Goal: Information Seeking & Learning: Learn about a topic

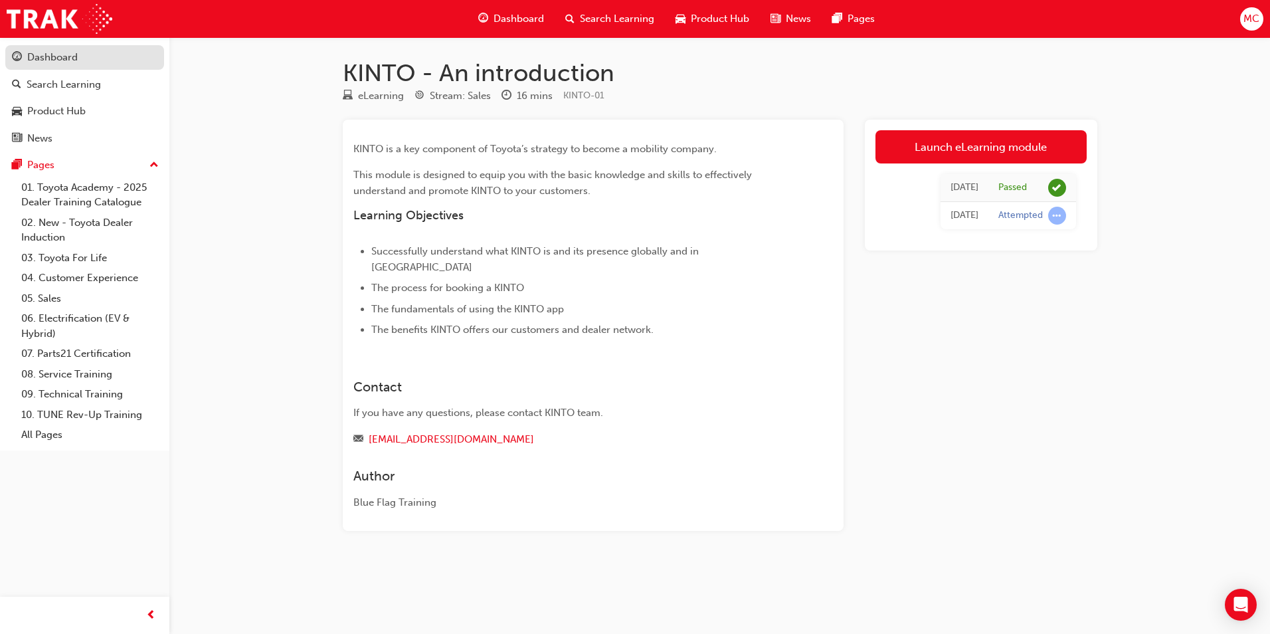
click at [80, 58] on div "Dashboard" at bounding box center [84, 57] width 145 height 17
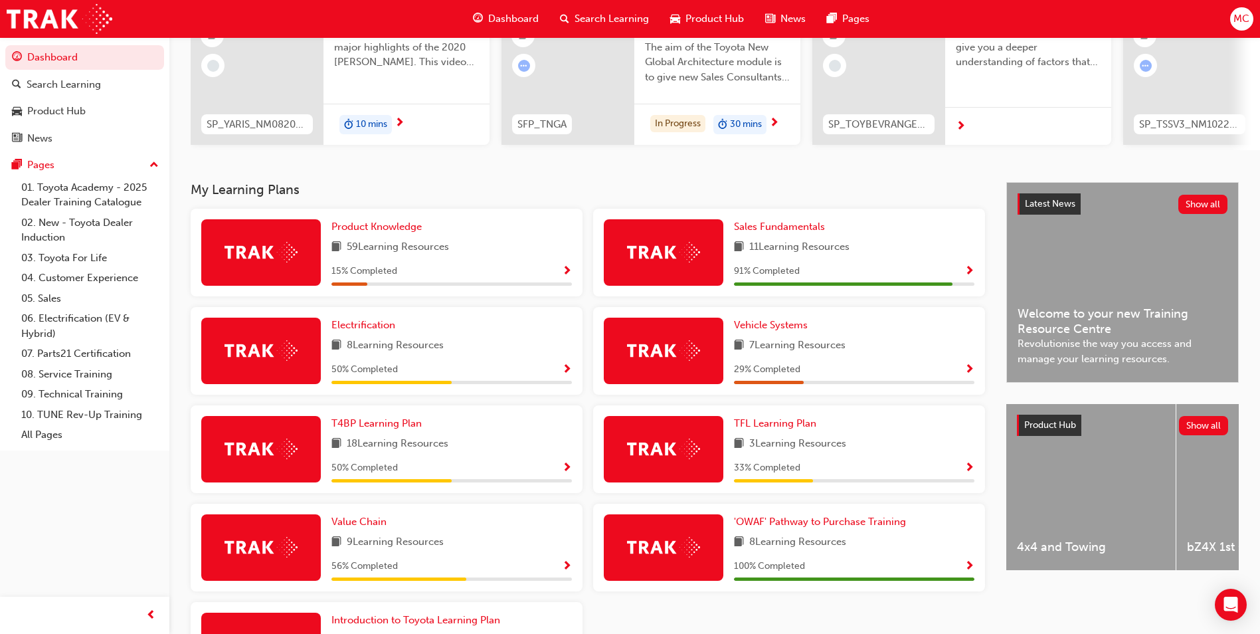
scroll to position [133, 0]
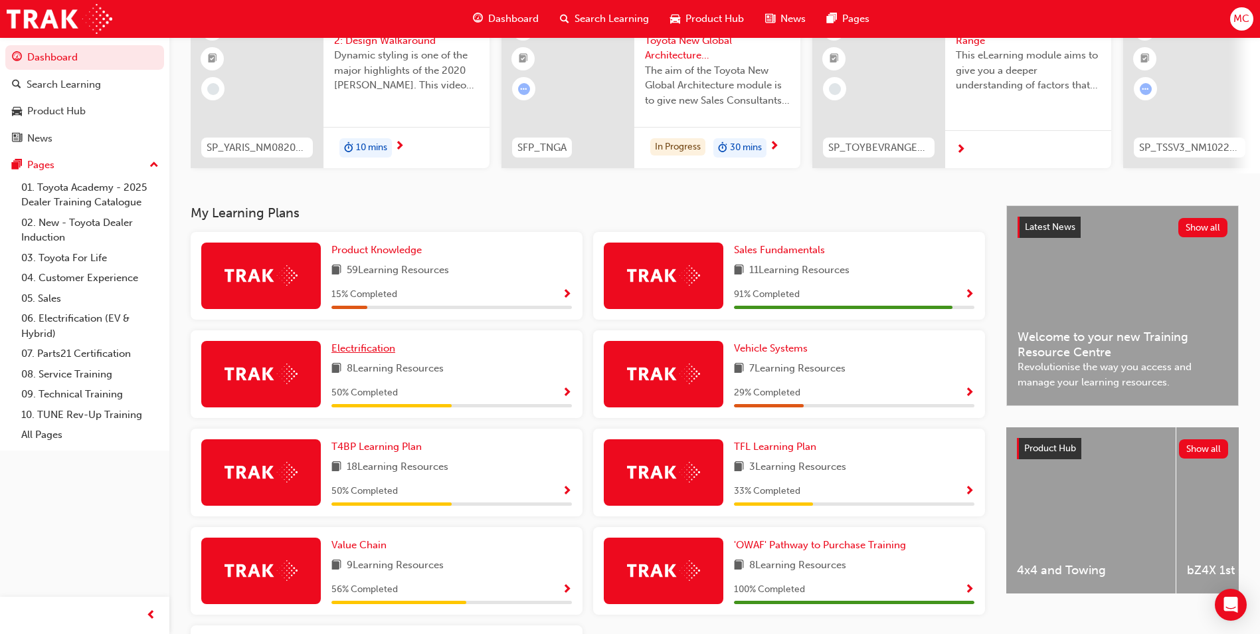
click at [371, 356] on link "Electrification" at bounding box center [365, 348] width 69 height 15
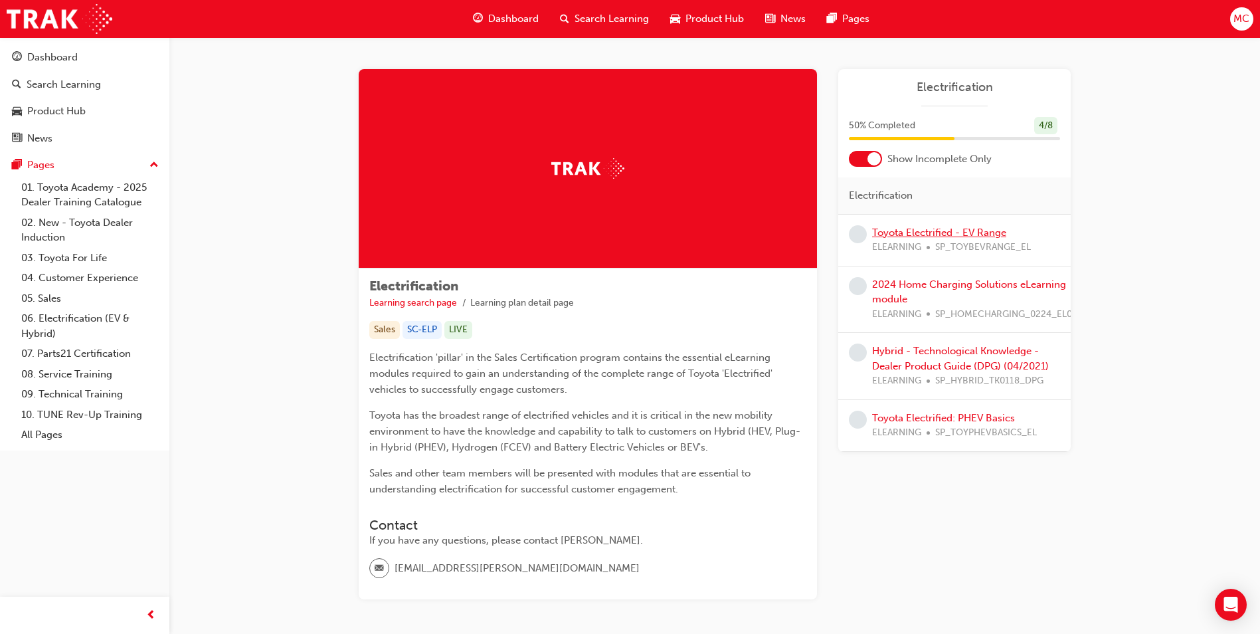
click at [978, 234] on link "Toyota Electrified - EV Range" at bounding box center [939, 232] width 134 height 12
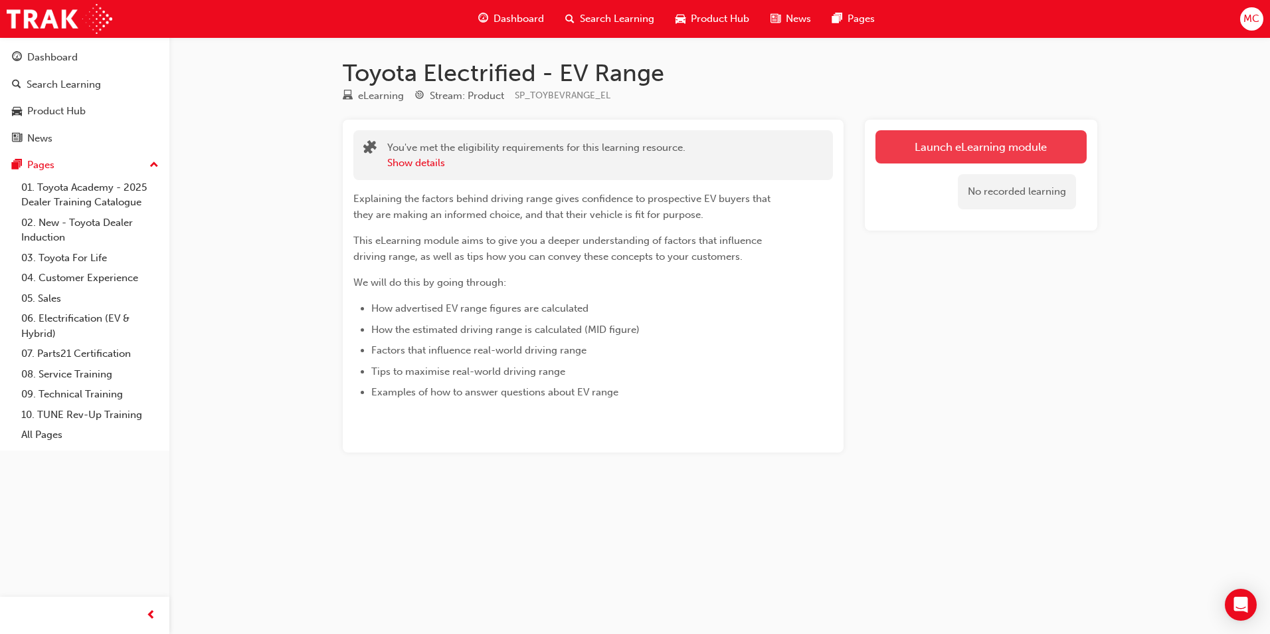
click at [964, 147] on link "Launch eLearning module" at bounding box center [980, 146] width 211 height 33
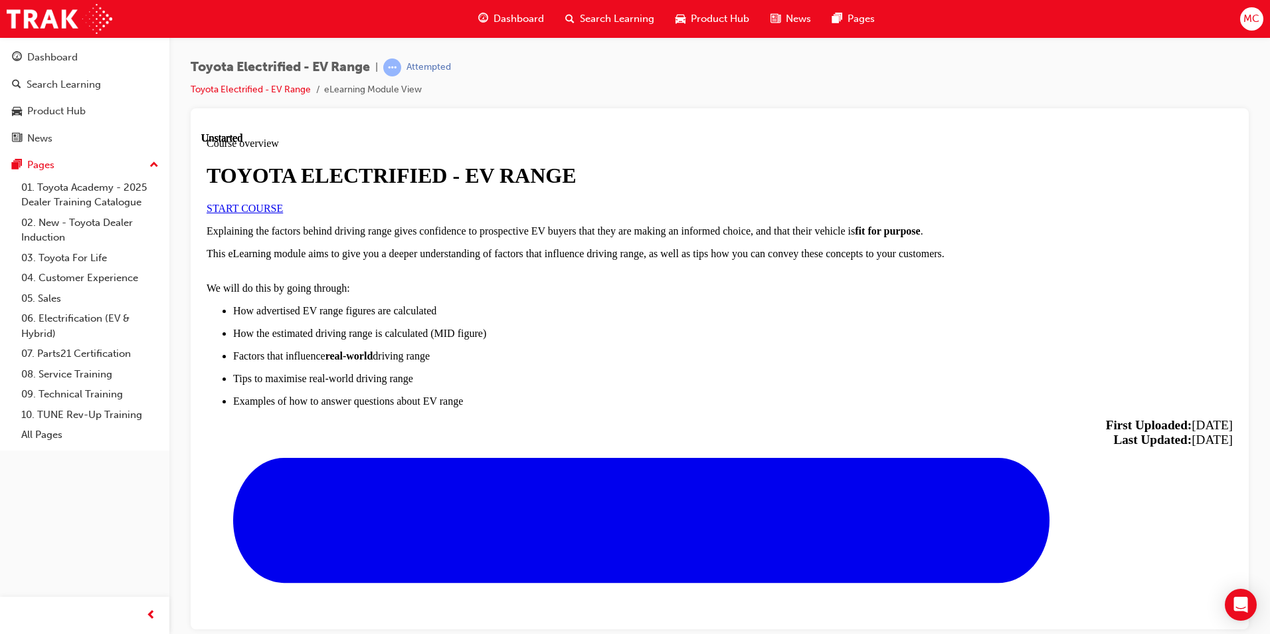
click at [283, 213] on span "START COURSE" at bounding box center [245, 207] width 76 height 11
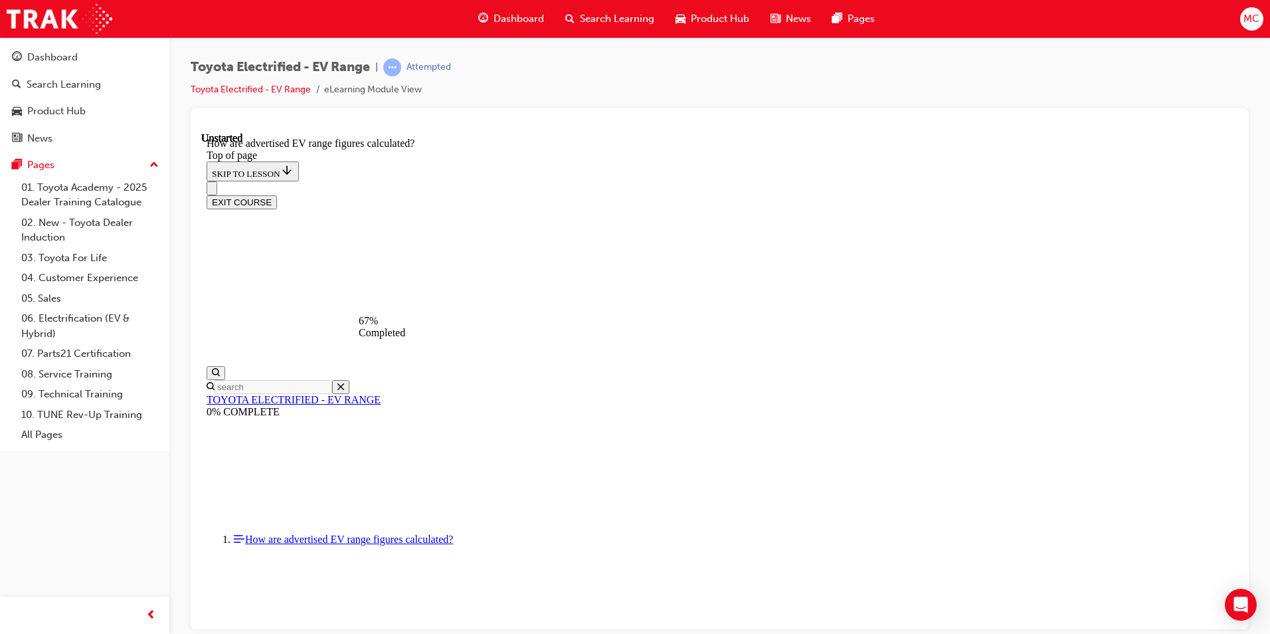
scroll to position [685, 0]
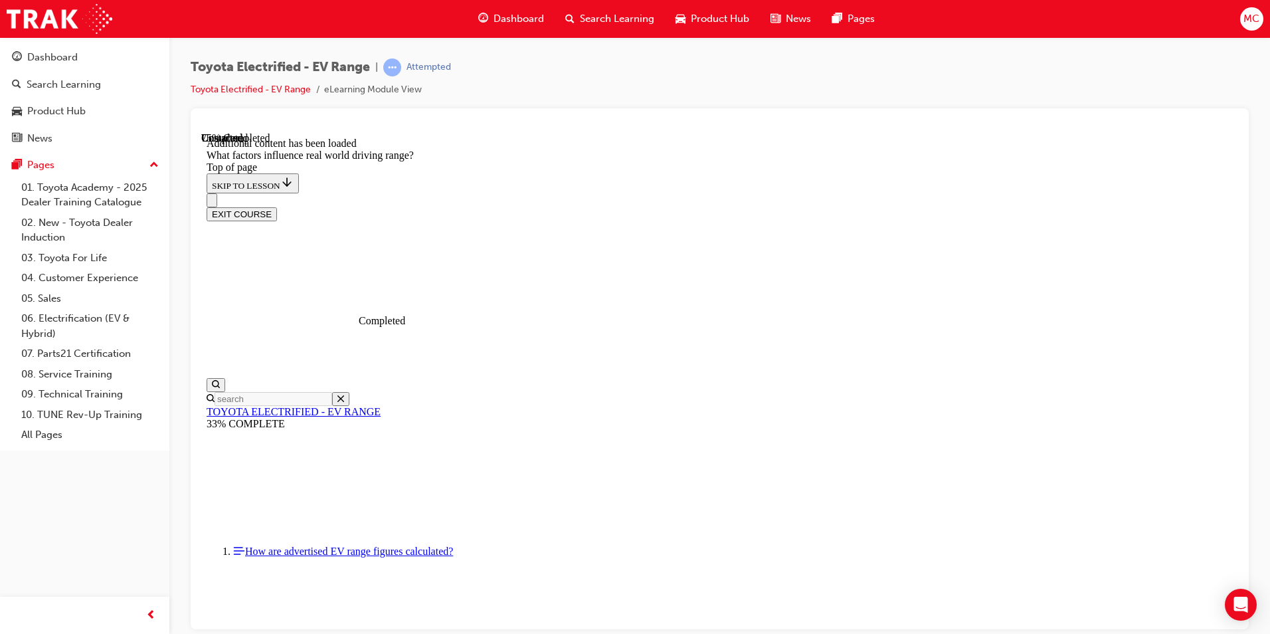
scroll to position [1641, 0]
drag, startPoint x: 835, startPoint y: 361, endPoint x: 662, endPoint y: 534, distance: 244.7
drag, startPoint x: 850, startPoint y: 349, endPoint x: 1012, endPoint y: 521, distance: 236.3
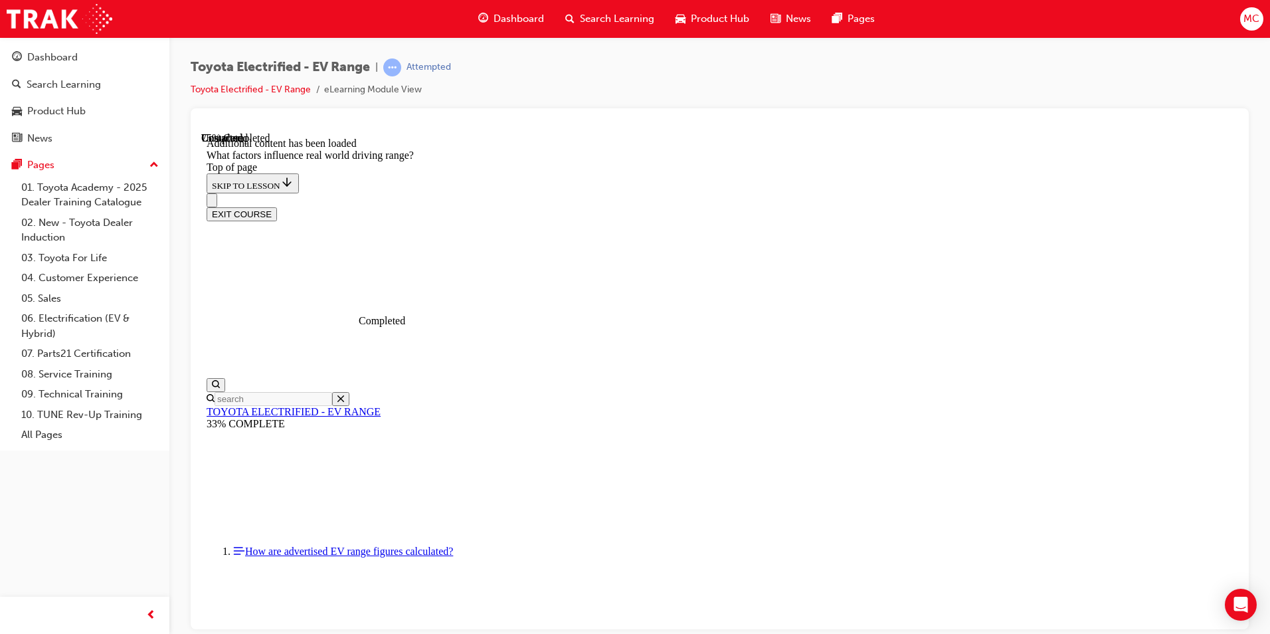
drag, startPoint x: 806, startPoint y: 330, endPoint x: 968, endPoint y: 507, distance: 240.2
drag, startPoint x: 810, startPoint y: 305, endPoint x: 634, endPoint y: 476, distance: 245.7
drag, startPoint x: 826, startPoint y: 315, endPoint x: 658, endPoint y: 489, distance: 242.4
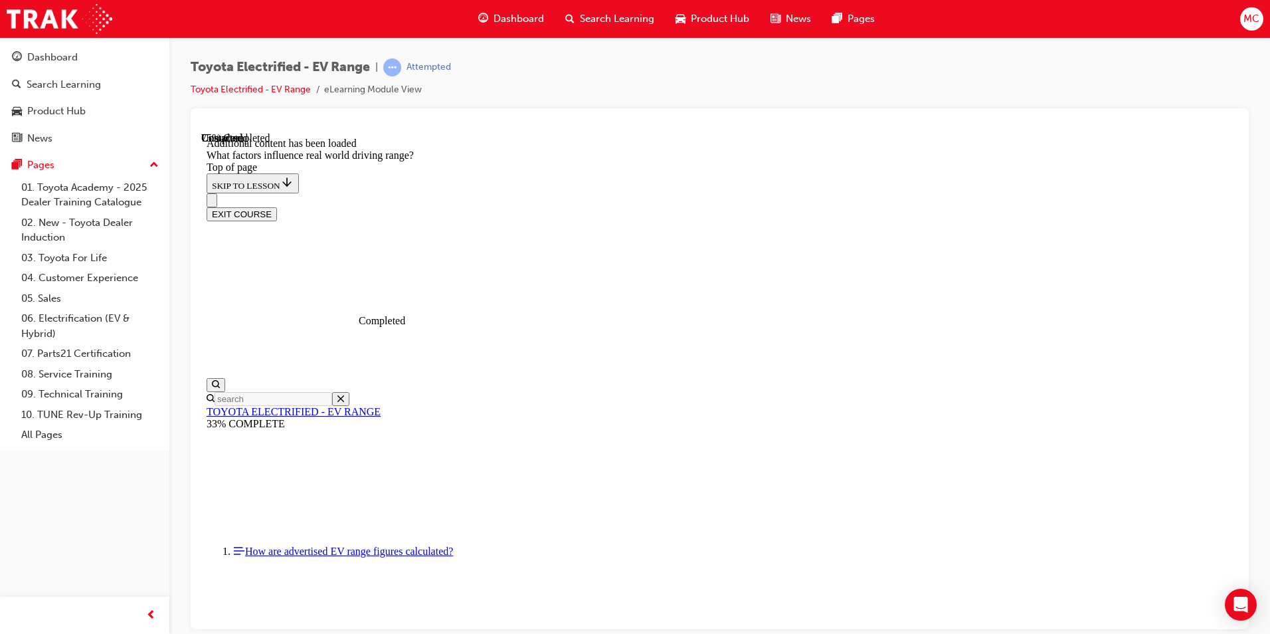
drag, startPoint x: 903, startPoint y: 423, endPoint x: 964, endPoint y: 483, distance: 86.0
drag, startPoint x: 855, startPoint y: 338, endPoint x: 658, endPoint y: 513, distance: 263.4
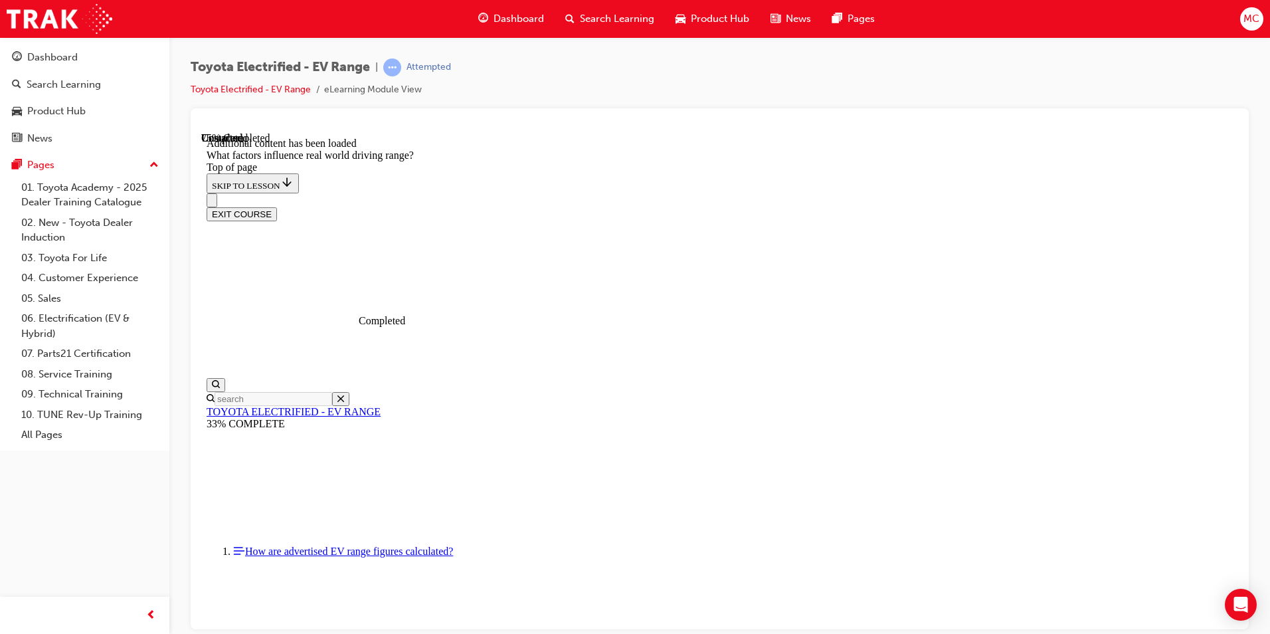
drag, startPoint x: 840, startPoint y: 343, endPoint x: 984, endPoint y: 515, distance: 224.9
drag, startPoint x: 809, startPoint y: 326, endPoint x: 624, endPoint y: 520, distance: 268.3
drag, startPoint x: 864, startPoint y: 316, endPoint x: 681, endPoint y: 486, distance: 249.6
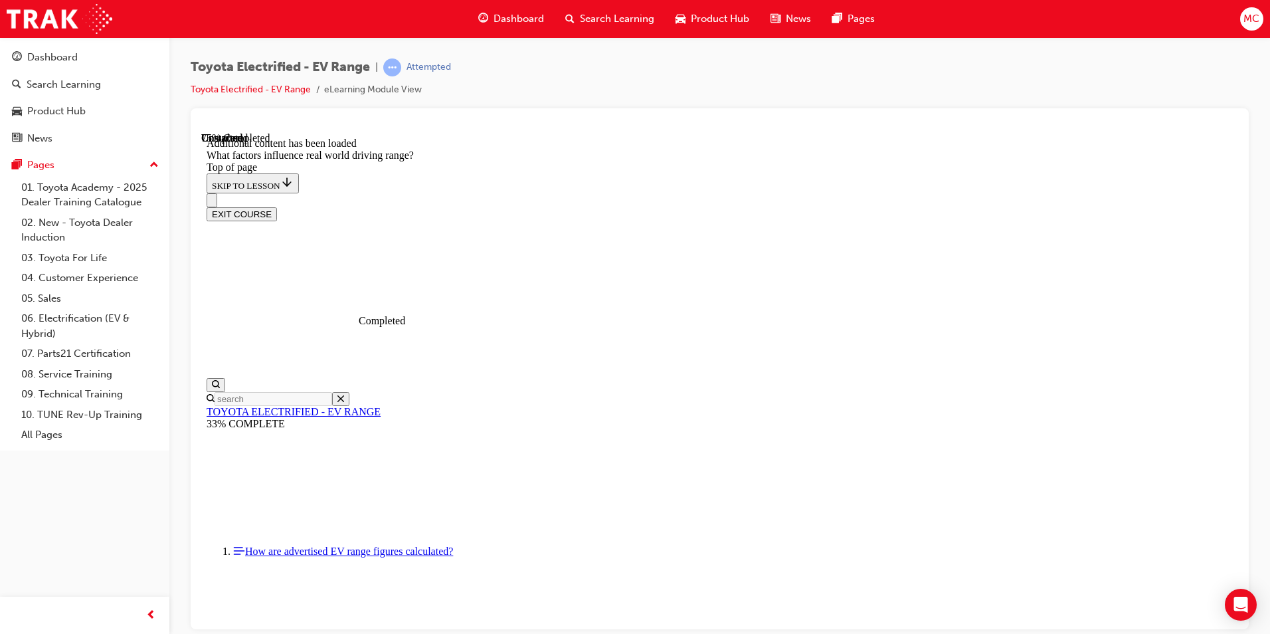
drag, startPoint x: 906, startPoint y: 456, endPoint x: 938, endPoint y: 478, distance: 39.1
drag, startPoint x: 845, startPoint y: 317, endPoint x: 670, endPoint y: 490, distance: 245.6
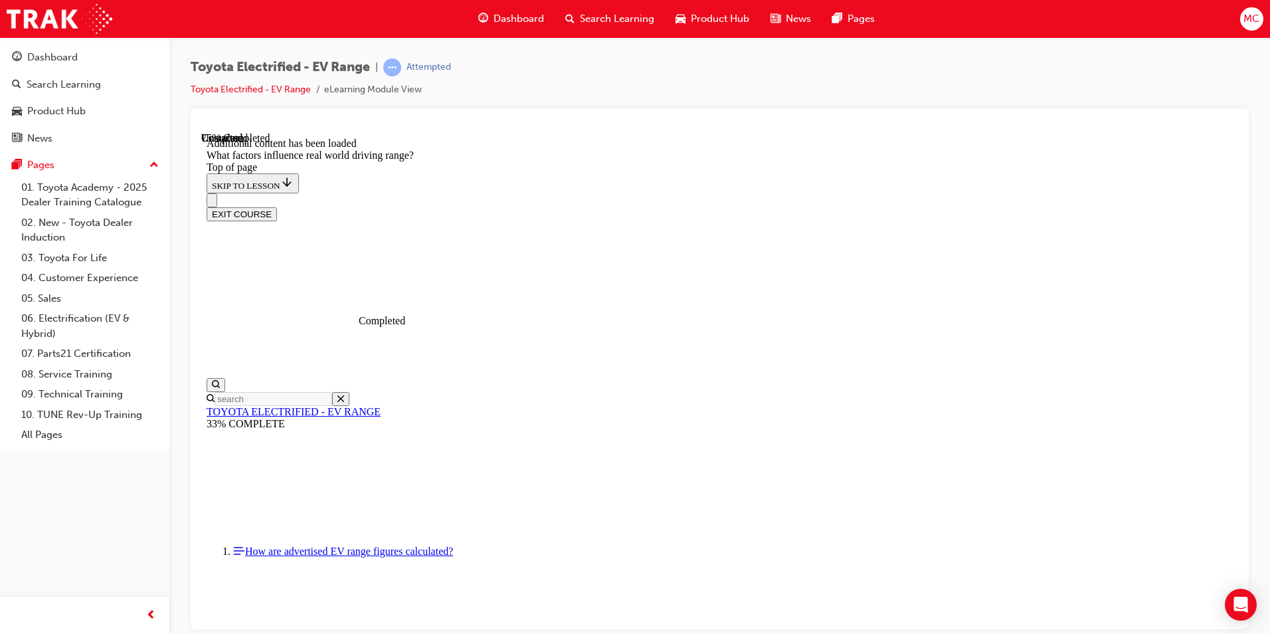
drag, startPoint x: 811, startPoint y: 308, endPoint x: 955, endPoint y: 488, distance: 231.1
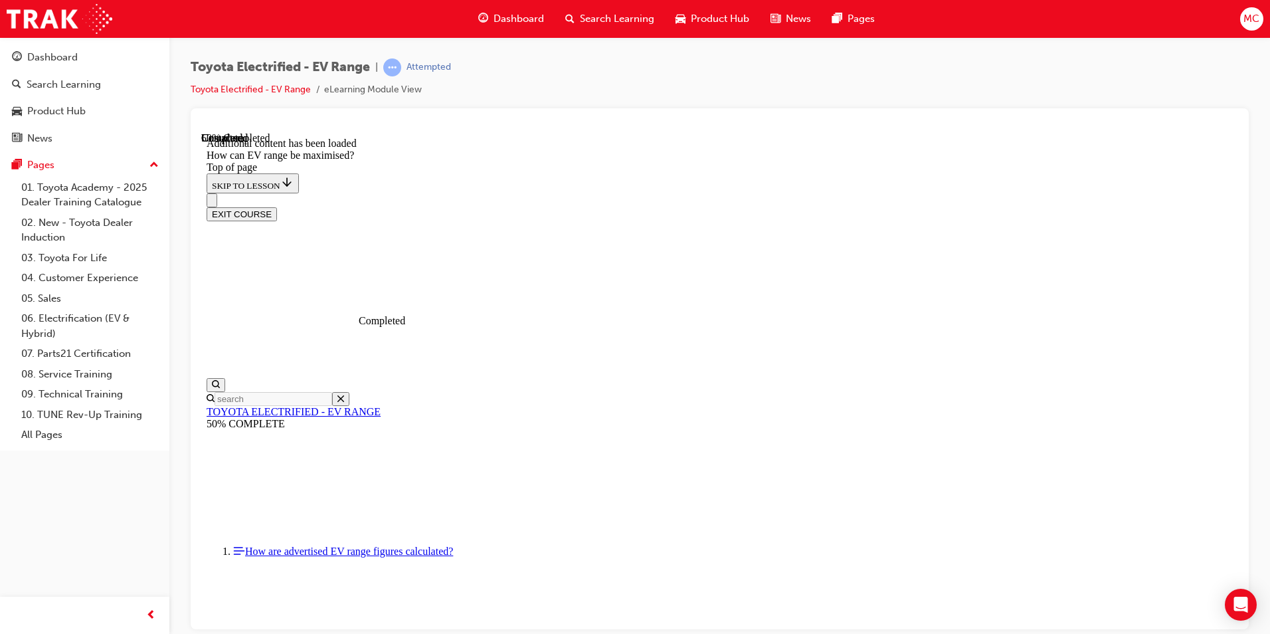
scroll to position [838, 0]
